Goal: Navigation & Orientation: Go to known website

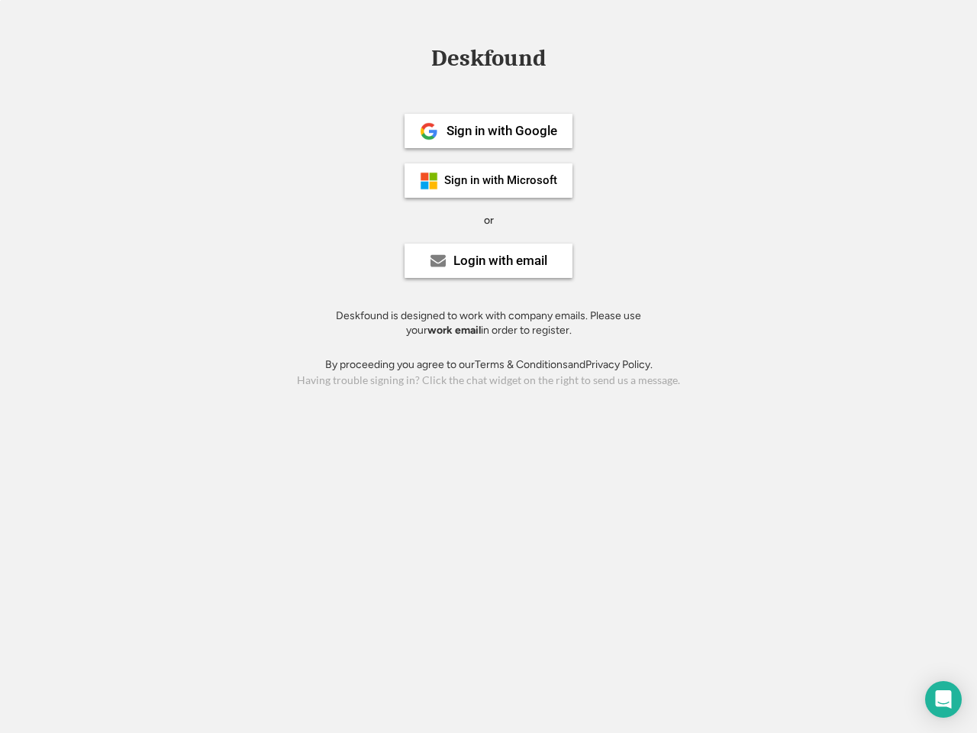
click at [488, 218] on div "or" at bounding box center [489, 220] width 10 height 15
click at [488, 61] on div "Deskfound" at bounding box center [489, 59] width 130 height 24
click at [418, 57] on div "Deskfound" at bounding box center [488, 61] width 977 height 29
click at [488, 61] on div "Deskfound" at bounding box center [489, 59] width 130 height 24
click at [488, 220] on div "or" at bounding box center [489, 220] width 10 height 15
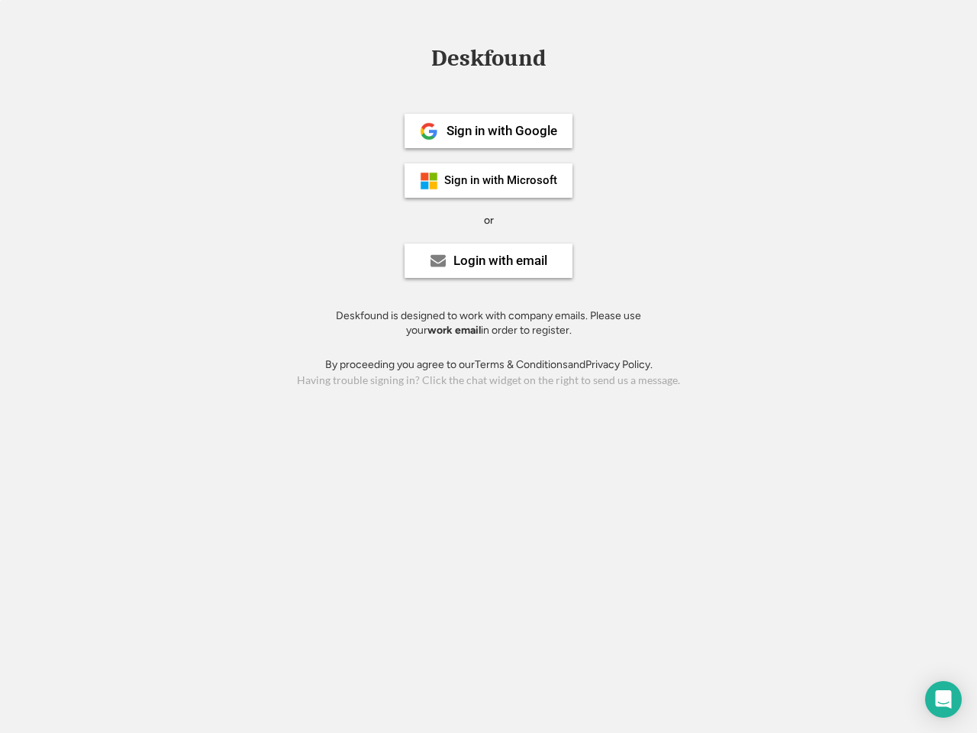
click at [488, 131] on div "Sign in with Google" at bounding box center [502, 130] width 111 height 13
click at [501, 131] on div "Sign in with Google" at bounding box center [502, 130] width 111 height 13
click at [429, 131] on img at bounding box center [429, 131] width 18 height 18
click at [488, 180] on div "Sign in with Microsoft" at bounding box center [500, 180] width 113 height 11
click at [501, 180] on div "Sign in with Microsoft" at bounding box center [500, 180] width 113 height 11
